Goal: Information Seeking & Learning: Learn about a topic

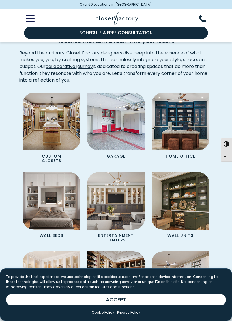
scroll to position [464, 0]
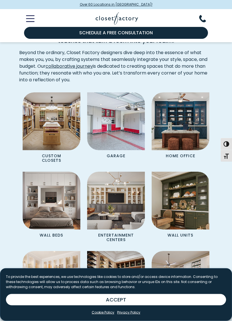
click at [206, 296] on button "ACCEPT" at bounding box center [116, 299] width 220 height 11
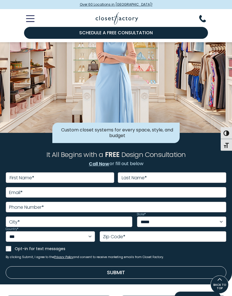
scroll to position [0, 0]
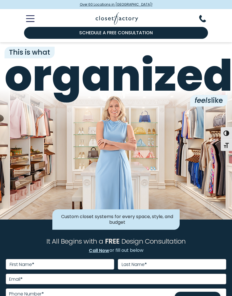
click at [33, 16] on line "Toggle Mobile Menu" at bounding box center [30, 16] width 8 height 0
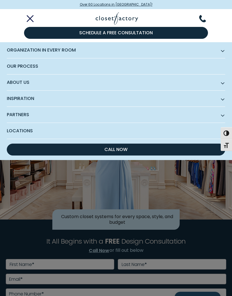
click at [223, 101] on span "Inspiration" at bounding box center [116, 99] width 219 height 16
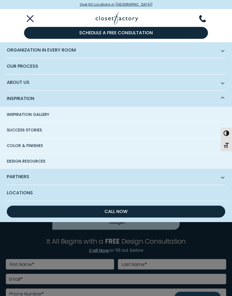
click at [42, 113] on span "Inspiration Gallery" at bounding box center [28, 114] width 42 height 15
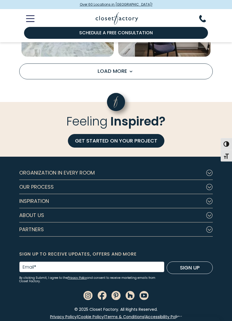
scroll to position [936, 0]
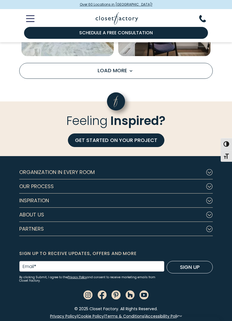
click at [212, 170] on icon "Footer Subnav Button - Organization in Every Room" at bounding box center [209, 172] width 7 height 6
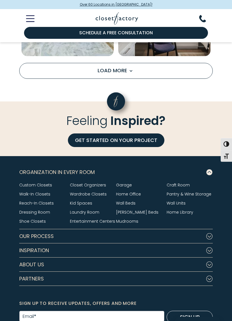
click at [97, 221] on link "Entertainment Centers" at bounding box center [92, 221] width 45 height 6
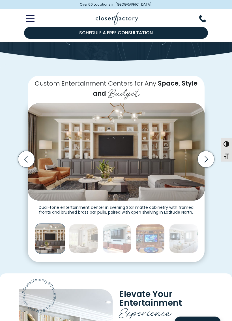
click at [209, 154] on icon "Next slide" at bounding box center [206, 159] width 17 height 17
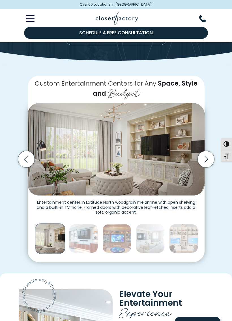
click at [206, 156] on icon "Next slide" at bounding box center [206, 159] width 17 height 17
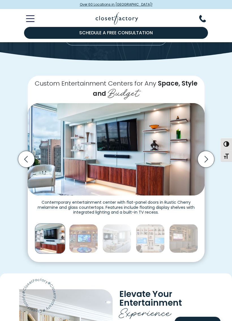
click at [209, 155] on icon "Next slide" at bounding box center [206, 159] width 17 height 17
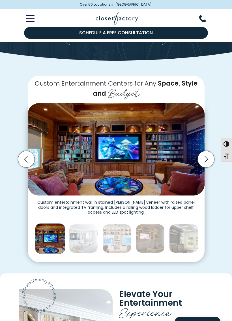
click at [209, 155] on icon "Next slide" at bounding box center [206, 159] width 17 height 17
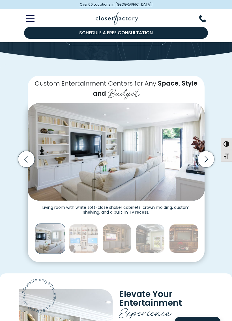
click at [206, 156] on icon "Next slide" at bounding box center [205, 159] width 3 height 7
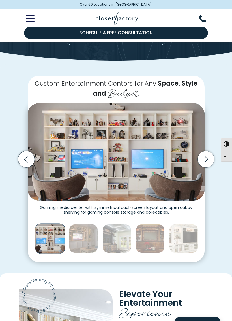
click at [208, 157] on icon "Next slide" at bounding box center [205, 159] width 3 height 7
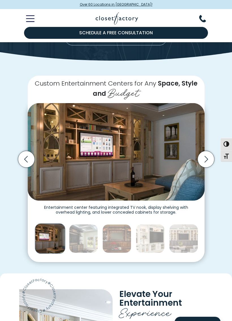
click at [208, 156] on icon "Next slide" at bounding box center [206, 159] width 17 height 17
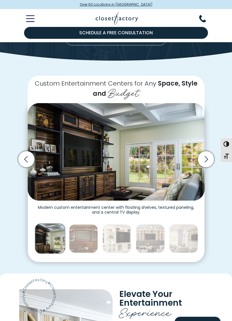
click at [207, 156] on icon "Next slide" at bounding box center [206, 159] width 17 height 17
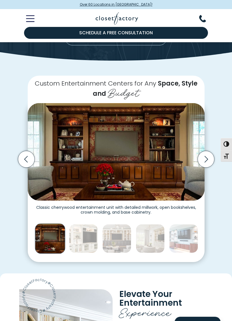
click at [208, 156] on icon "Next slide" at bounding box center [206, 159] width 17 height 17
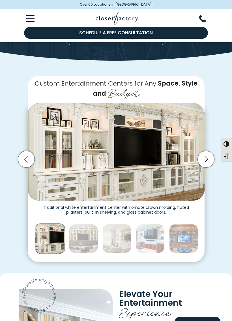
click at [209, 155] on icon "Next slide" at bounding box center [206, 159] width 17 height 17
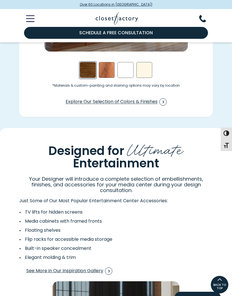
scroll to position [769, 0]
click at [32, 18] on icon "Toggle Mobile Menu" at bounding box center [30, 18] width 8 height 7
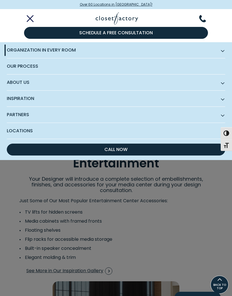
click at [225, 101] on span "Inspiration" at bounding box center [116, 99] width 219 height 16
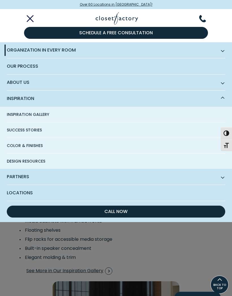
click at [223, 99] on span "Subnav Button - Inspiration" at bounding box center [222, 98] width 3 height 3
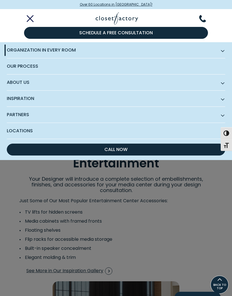
click at [225, 49] on span "Organization in Every Room" at bounding box center [116, 50] width 219 height 16
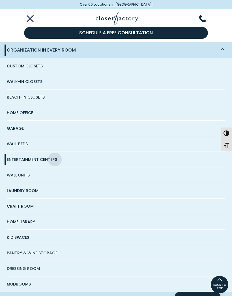
click at [18, 127] on span "Garage" at bounding box center [15, 128] width 17 height 15
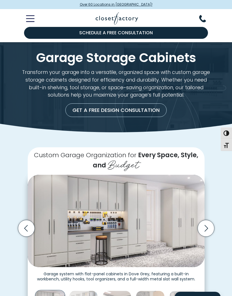
click at [208, 224] on icon "Next slide" at bounding box center [206, 228] width 17 height 17
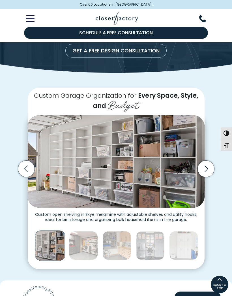
scroll to position [58, 0]
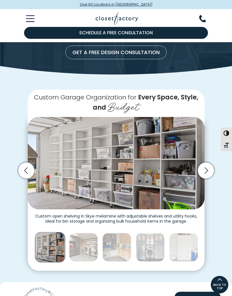
click at [207, 166] on icon "Next slide" at bounding box center [206, 170] width 17 height 17
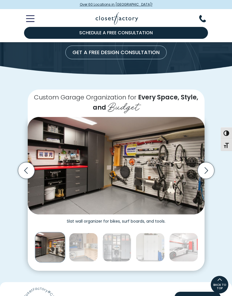
click at [206, 169] on icon "Next slide" at bounding box center [206, 170] width 17 height 17
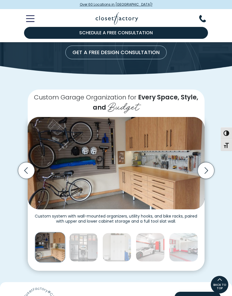
click at [205, 168] on icon "Next slide" at bounding box center [206, 170] width 17 height 17
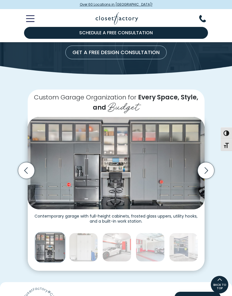
click at [205, 166] on icon "Next slide" at bounding box center [206, 170] width 17 height 17
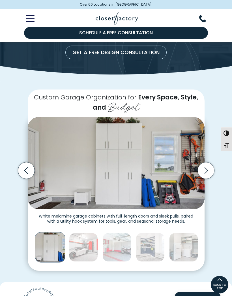
click at [206, 167] on icon "Next slide" at bounding box center [205, 170] width 3 height 7
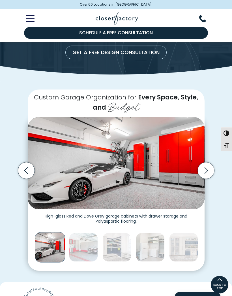
click at [207, 167] on icon "Next slide" at bounding box center [205, 170] width 3 height 7
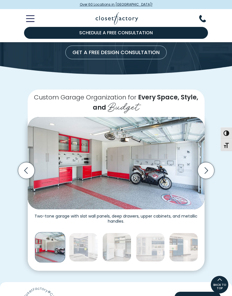
click at [205, 168] on icon "Next slide" at bounding box center [206, 170] width 17 height 17
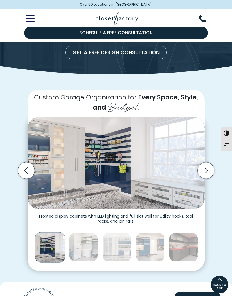
click at [208, 167] on icon "Next slide" at bounding box center [206, 170] width 17 height 17
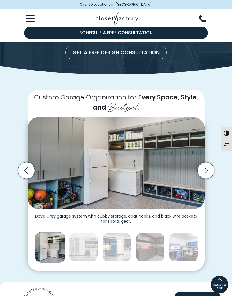
click at [207, 168] on icon "Next slide" at bounding box center [205, 170] width 3 height 7
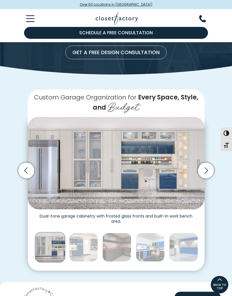
click at [206, 167] on icon "Next slide" at bounding box center [205, 170] width 3 height 7
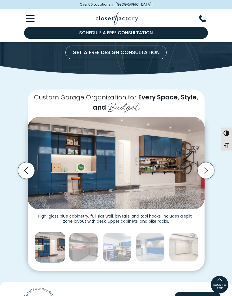
click at [204, 166] on icon "Next slide" at bounding box center [206, 170] width 17 height 17
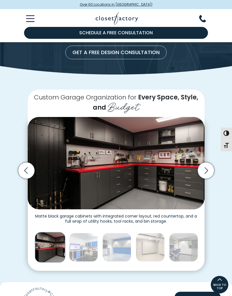
click at [205, 169] on icon "Next slide" at bounding box center [206, 170] width 17 height 17
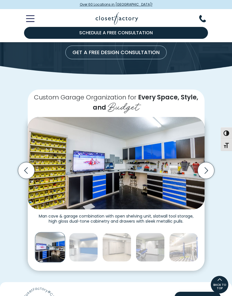
click at [208, 168] on icon "Next slide" at bounding box center [206, 170] width 17 height 17
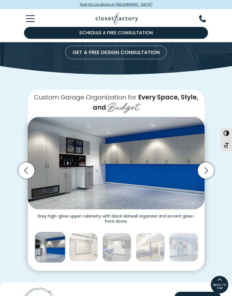
click at [207, 167] on icon "Next slide" at bounding box center [205, 170] width 3 height 7
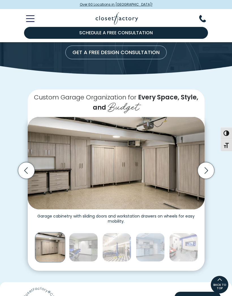
click at [208, 168] on icon "Next slide" at bounding box center [205, 170] width 3 height 7
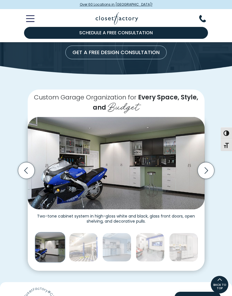
click at [208, 167] on icon "Next slide" at bounding box center [206, 170] width 17 height 17
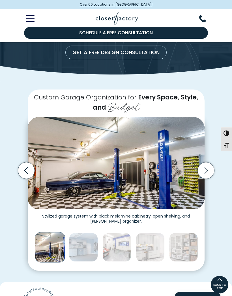
click at [206, 169] on icon "Next slide" at bounding box center [206, 170] width 17 height 17
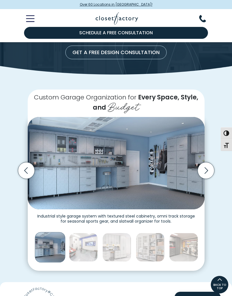
click at [204, 165] on icon "Next slide" at bounding box center [206, 170] width 17 height 17
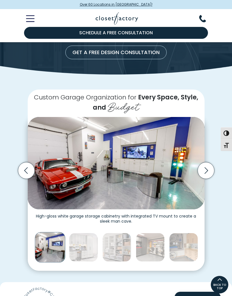
click at [208, 165] on icon "Next slide" at bounding box center [206, 170] width 17 height 17
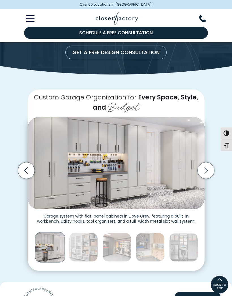
click at [204, 164] on icon "Next slide" at bounding box center [206, 170] width 17 height 17
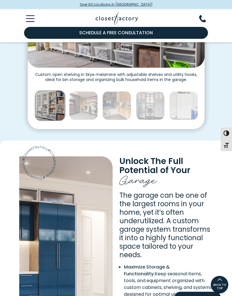
scroll to position [198, 0]
